Goal: Information Seeking & Learning: Find specific fact

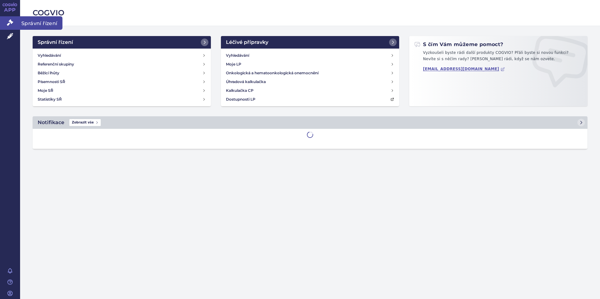
click at [4, 22] on link "Správní řízení" at bounding box center [10, 22] width 20 height 13
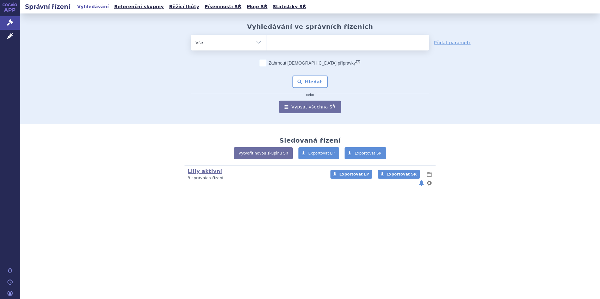
click at [292, 37] on ul at bounding box center [347, 41] width 163 height 13
click at [266, 37] on select at bounding box center [266, 42] width 0 height 16
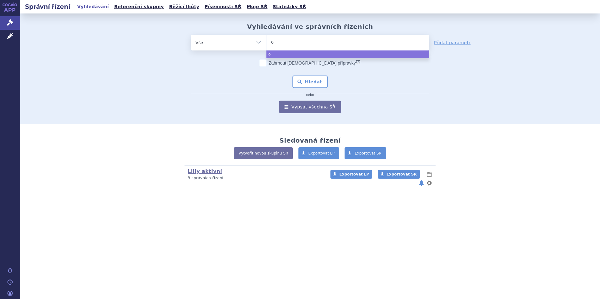
type input "om"
type input "omv"
type input "omvo"
type input "omvoh"
select select "omvoh"
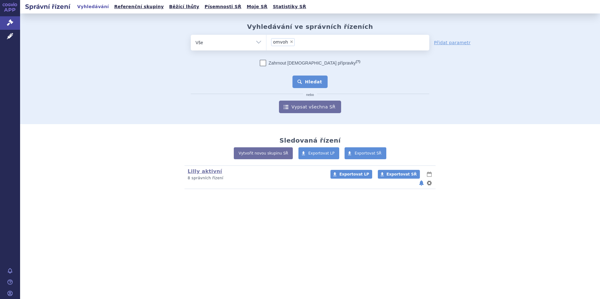
click at [306, 79] on button "Hledat" at bounding box center [309, 82] width 35 height 13
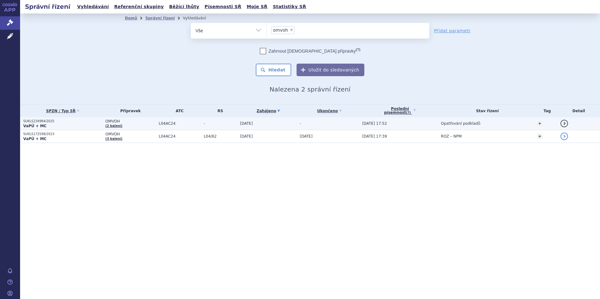
click at [66, 121] on p "SUKLS234984/2025" at bounding box center [62, 121] width 79 height 4
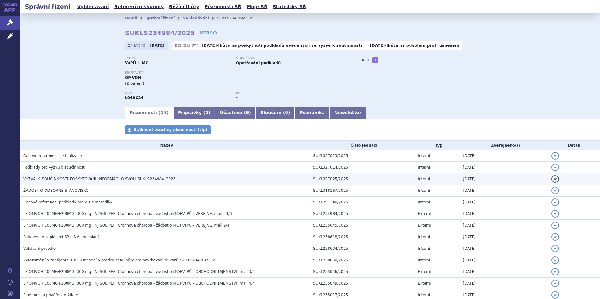
click at [69, 180] on span "VÝZVA_K_SOUČINNOSTI_POSKYTOVÁNÍ_INFORMACÍ_OMVOH_SUKLS234984_2025" at bounding box center [99, 179] width 152 height 4
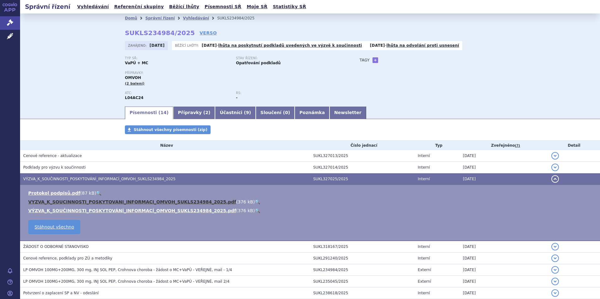
click at [154, 201] on link "VYZVA_K_SOUCINNOSTI_POSKYTOVANI_INFORMACI_OMVOH_SUKLS234984_2025.pdf" at bounding box center [132, 201] width 208 height 5
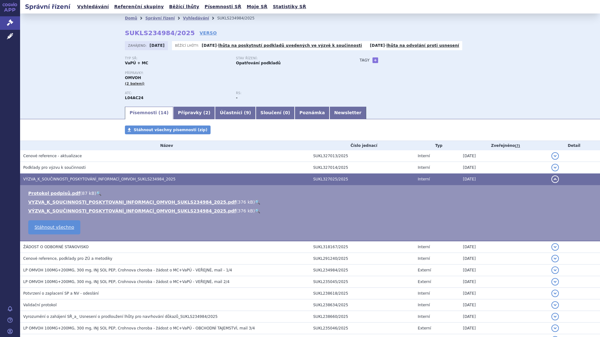
click at [192, 73] on p "Přípravky:" at bounding box center [236, 73] width 222 height 4
click at [95, 58] on div "Domů Správní řízení Vyhledávání SUKLS234984/2025 SUKLS234984/2025 VERSO Zahájen…" at bounding box center [310, 59] width 580 height 92
click at [183, 18] on link "Vyhledávání" at bounding box center [196, 18] width 26 height 4
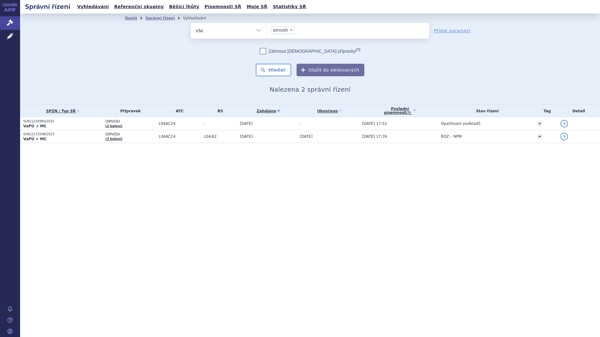
click at [290, 31] on span "×" at bounding box center [291, 30] width 4 height 4
click at [266, 31] on select "omvoh" at bounding box center [266, 31] width 0 height 16
select select
click at [298, 32] on ul at bounding box center [347, 29] width 163 height 13
click at [266, 32] on select "omvoh" at bounding box center [266, 31] width 0 height 16
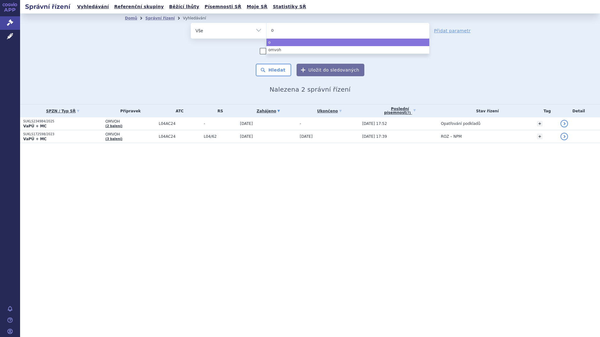
type input "oz"
type input "oze"
type input "ozem"
type input "ozemp"
type input "ozempi"
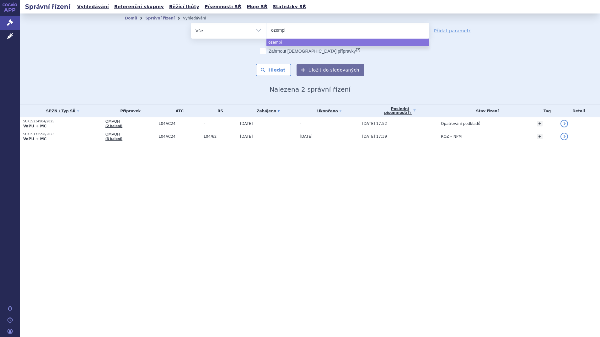
type input "ozempic"
select select "ozempic"
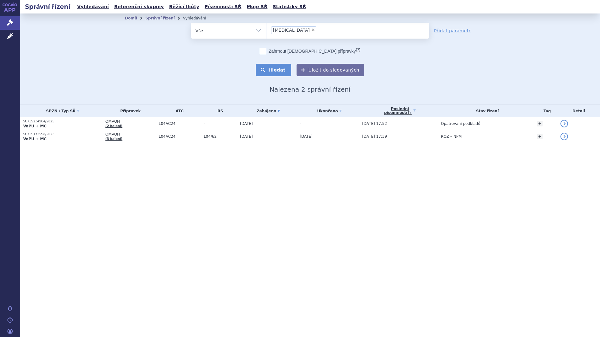
click at [261, 74] on button "Hledat" at bounding box center [273, 70] width 35 height 13
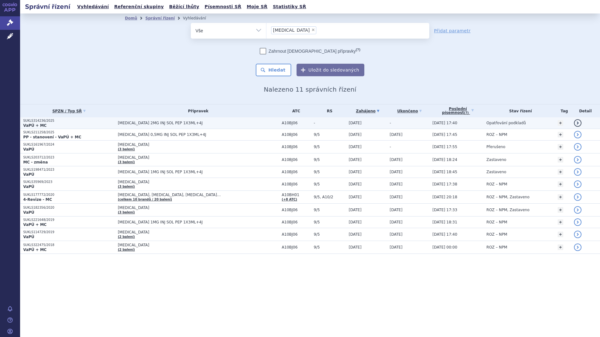
click at [176, 126] on td "[MEDICAL_DATA] 2MG INJ SOL PEP 1X3ML+4J" at bounding box center [196, 123] width 164 height 12
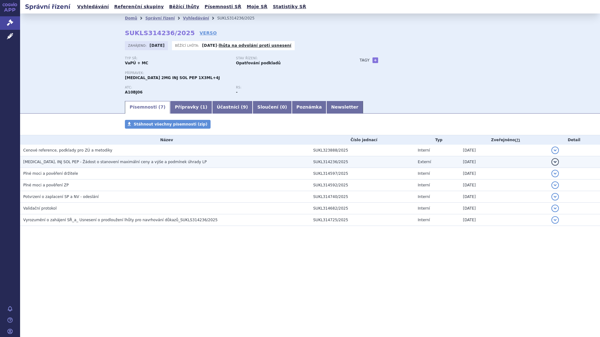
click at [63, 162] on span "[MEDICAL_DATA], INJ SOL PEP - Žádost o stanovení maximální ceny a výše a podmín…" at bounding box center [114, 162] width 183 height 4
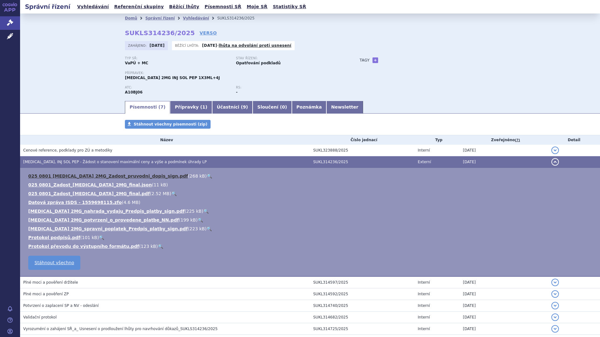
click at [114, 174] on link "025 0801 [MEDICAL_DATA] 2MG_Zadost_pruvodni_dopis_sign.pdf" at bounding box center [108, 175] width 160 height 5
click at [335, 33] on div "Domů Správní řízení Vyhledávání SUKLS314236/2025 SUKLS314236/2025 VERSO [GEOGRA…" at bounding box center [309, 61] width 395 height 77
click at [114, 176] on link "025 0801 [MEDICAL_DATA] 2MG_Zadost_pruvodni_dopis_sign.pdf" at bounding box center [108, 175] width 160 height 5
